Goal: Task Accomplishment & Management: Manage account settings

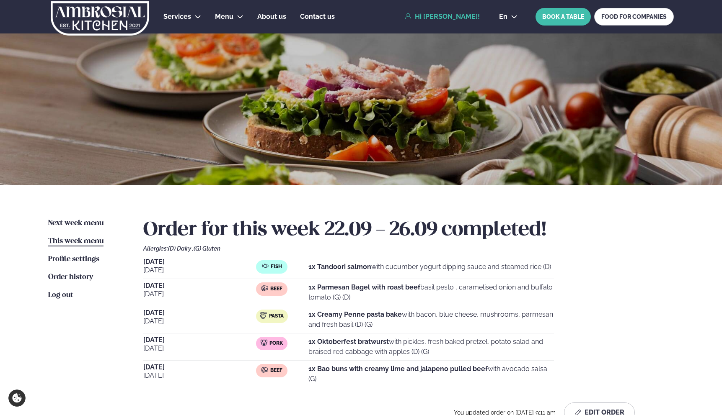
scroll to position [23, 0]
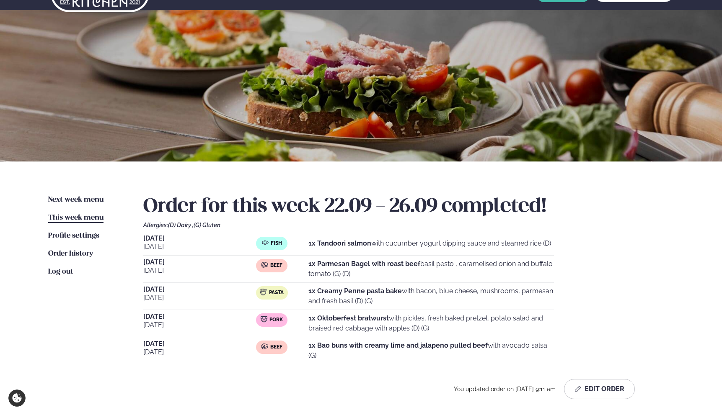
click at [405, 323] on p "1x Oktoberfest bratwurst with pickles, fresh baked pretzel, potato salad and br…" at bounding box center [430, 324] width 245 height 20
click at [90, 197] on span "Next week menu" at bounding box center [75, 199] width 55 height 7
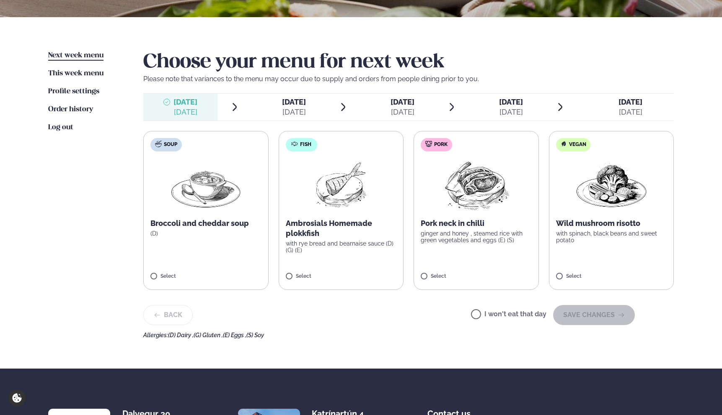
scroll to position [160, 0]
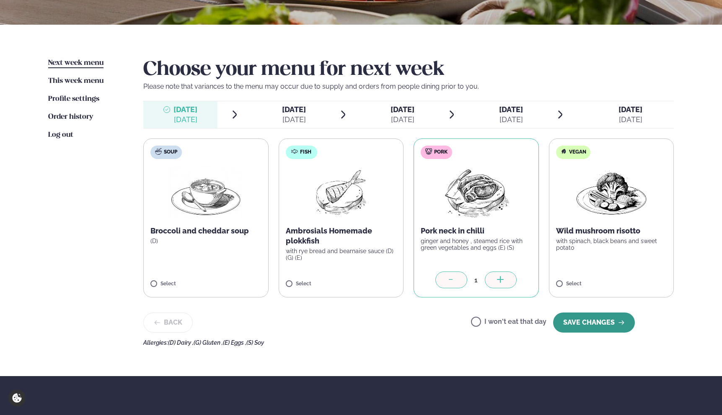
click at [569, 320] on button "SAVE CHANGES" at bounding box center [594, 323] width 82 height 20
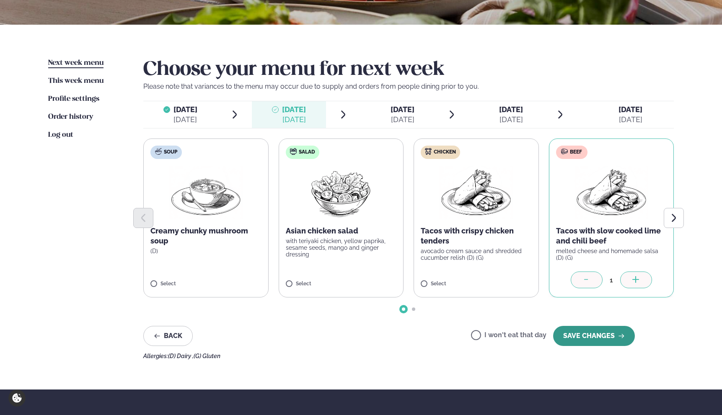
click at [591, 335] on button "SAVE CHANGES" at bounding box center [594, 336] width 82 height 20
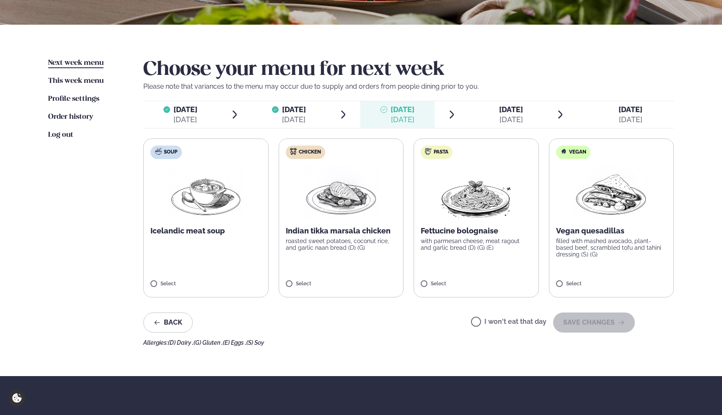
click at [467, 266] on label "Pasta Fettucine bolognaise with parmesan cheese, meat ragout and garlic bread (…" at bounding box center [475, 218] width 125 height 159
click at [585, 325] on button "SAVE CHANGES" at bounding box center [594, 323] width 82 height 20
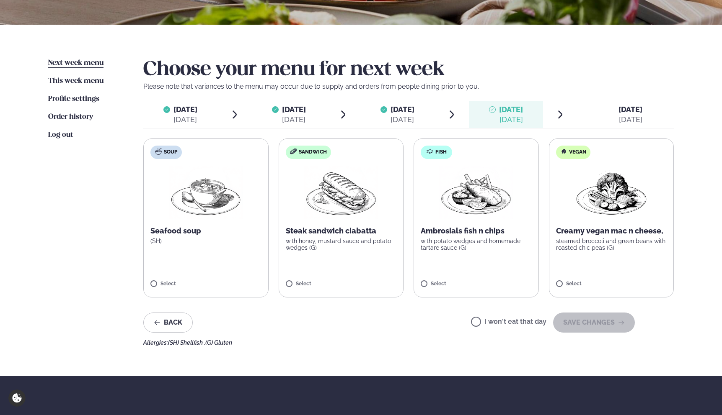
click at [449, 275] on label "Fish Ambrosials fish n chips with potato wedges and homemade tartare sauce (G) …" at bounding box center [475, 218] width 125 height 159
click at [572, 327] on button "SAVE CHANGES" at bounding box center [594, 323] width 82 height 20
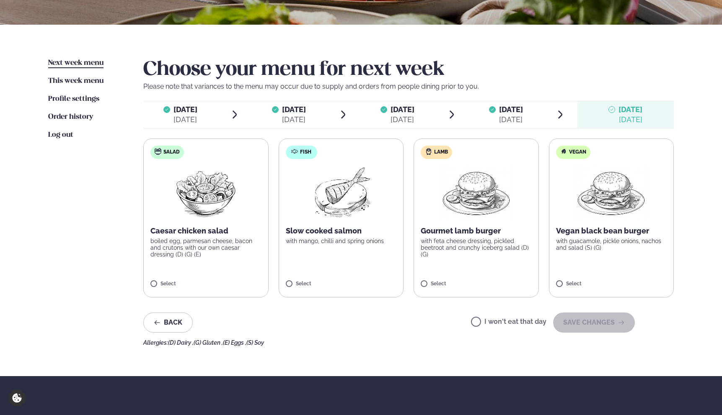
click at [350, 264] on label "Fish Slow cooked salmon with mango, chilli and spring onions Select" at bounding box center [340, 218] width 125 height 159
click at [320, 279] on icon at bounding box center [316, 280] width 8 height 8
click at [699, 324] on div "Services Lunch for companies Corporate catering Private Party Menu Dalvegur 30 …" at bounding box center [361, 193] width 722 height 706
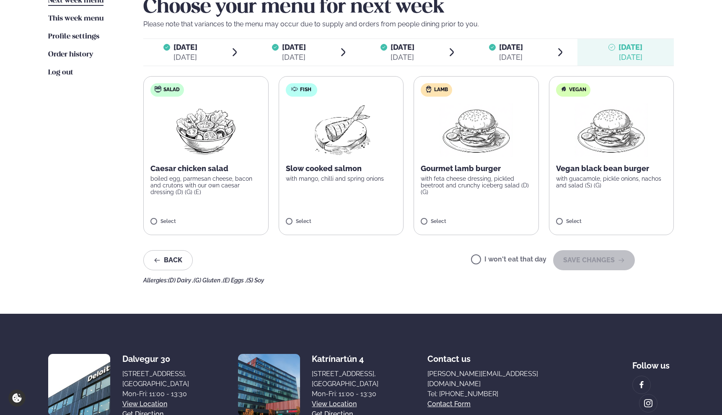
scroll to position [250, 0]
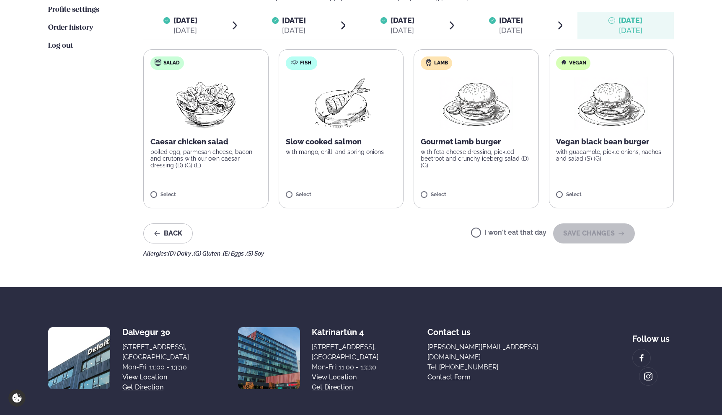
click at [522, 238] on div "I won't eat that day SAVE CHANGES" at bounding box center [553, 234] width 164 height 20
click at [520, 234] on label "I won't eat that day" at bounding box center [508, 233] width 75 height 9
click at [569, 233] on button "SAVE CHANGES" at bounding box center [594, 234] width 82 height 20
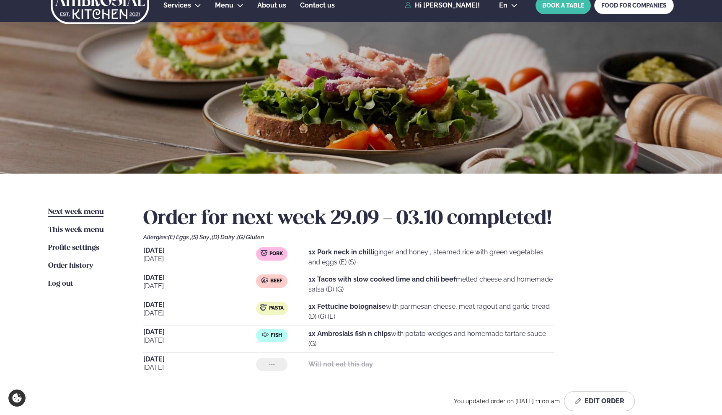
scroll to position [0, 0]
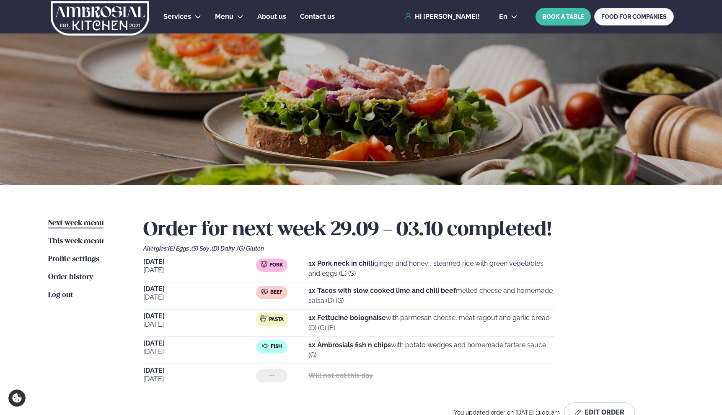
click at [83, 235] on ul "Next week menu Next week This week menu This week Profile settings Settings Ord…" at bounding box center [87, 324] width 78 height 211
click at [86, 238] on span "This week menu" at bounding box center [75, 241] width 55 height 7
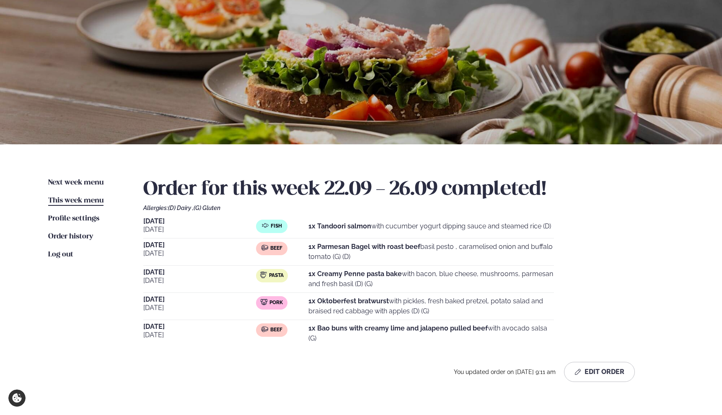
scroll to position [43, 0]
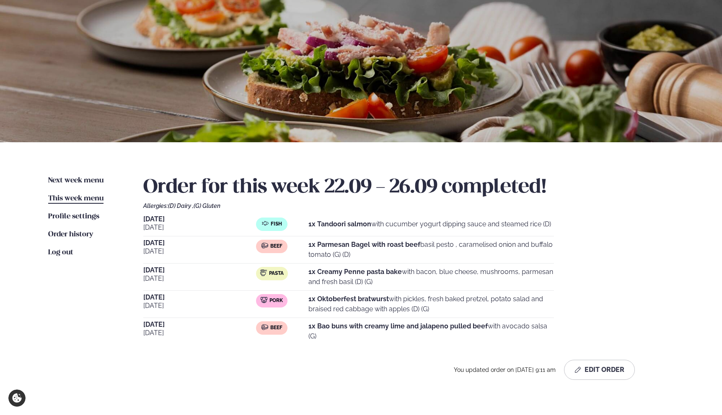
click at [155, 296] on span "[DATE]" at bounding box center [199, 297] width 113 height 7
click at [317, 305] on p "1x Oktoberfest bratwurst with pickles, fresh baked pretzel, potato salad and br…" at bounding box center [430, 304] width 245 height 20
click at [606, 369] on button "Edit Order" at bounding box center [599, 370] width 71 height 20
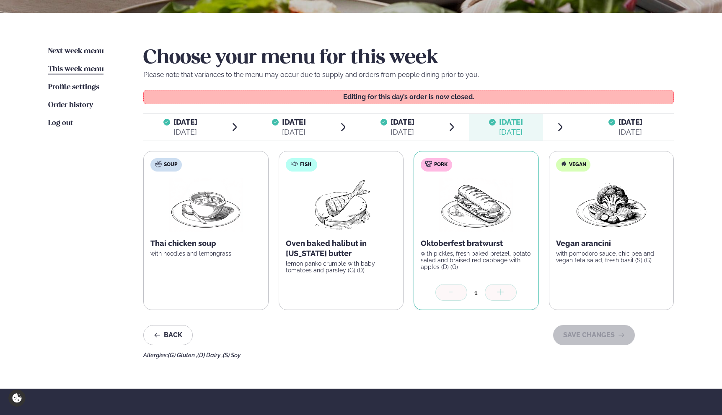
scroll to position [229, 0]
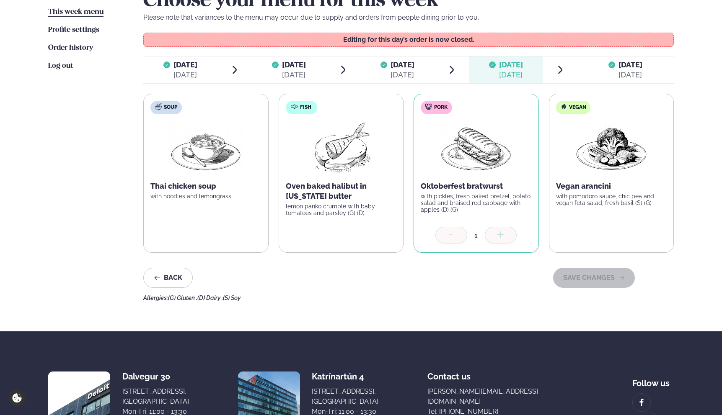
click at [424, 276] on div "Back SAVE CHANGES" at bounding box center [388, 278] width 491 height 20
